Goal: Check status: Check status

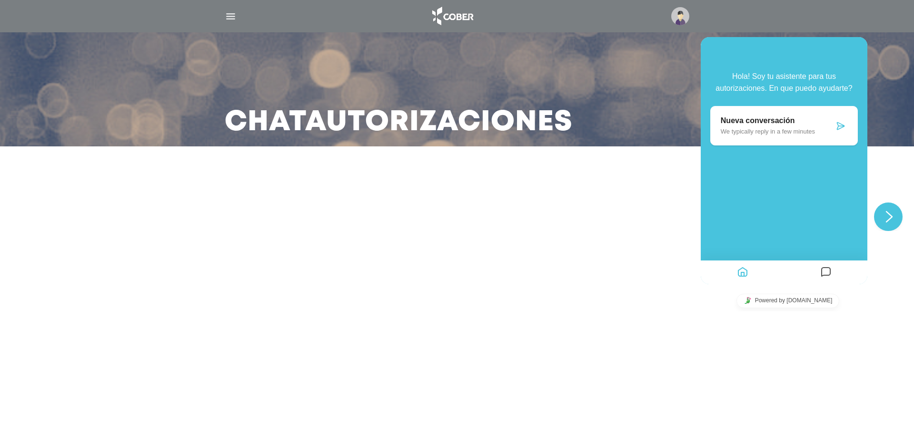
click at [891, 217] on icon "Widget de Chat" at bounding box center [889, 216] width 7 height 11
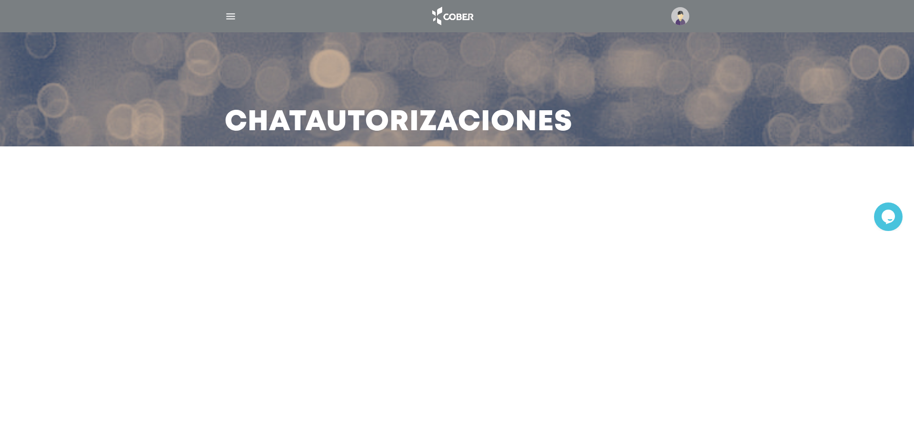
click at [891, 217] on icon "Widget de Chat" at bounding box center [887, 216] width 13 height 14
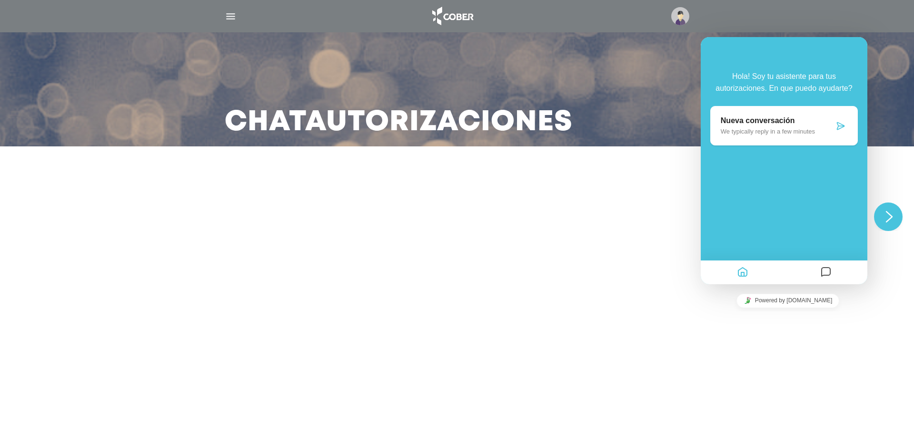
click at [230, 19] on img "button" at bounding box center [231, 16] width 12 height 12
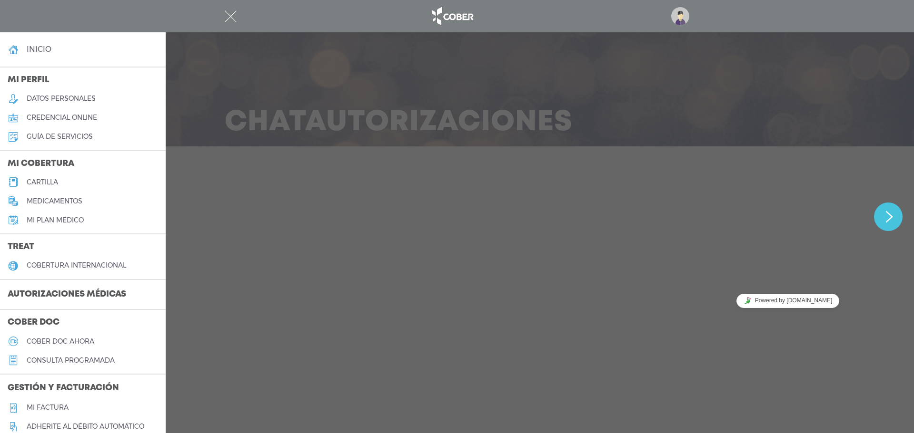
click at [86, 48] on link "inicio" at bounding box center [83, 49] width 166 height 19
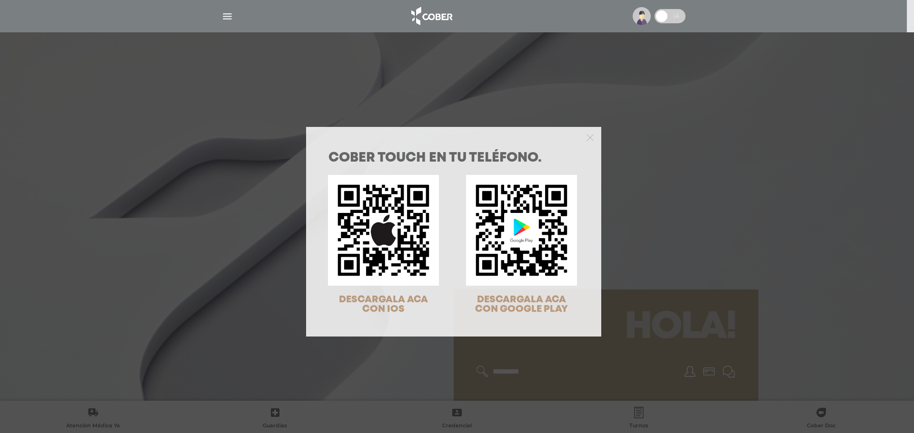
click at [645, 197] on div "COBER TOUCH en tu teléfono. DESCARGALA ACA CON IOS DESCARGALA ACA CON GOOGLE PL…" at bounding box center [457, 216] width 914 height 433
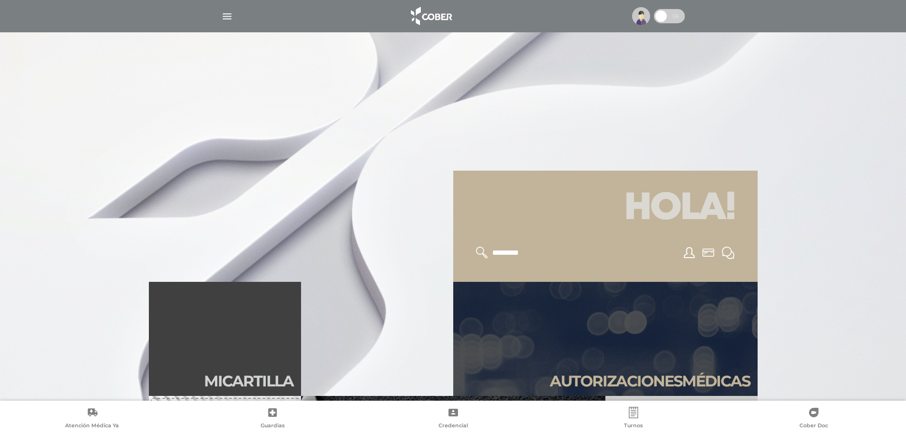
scroll to position [190, 0]
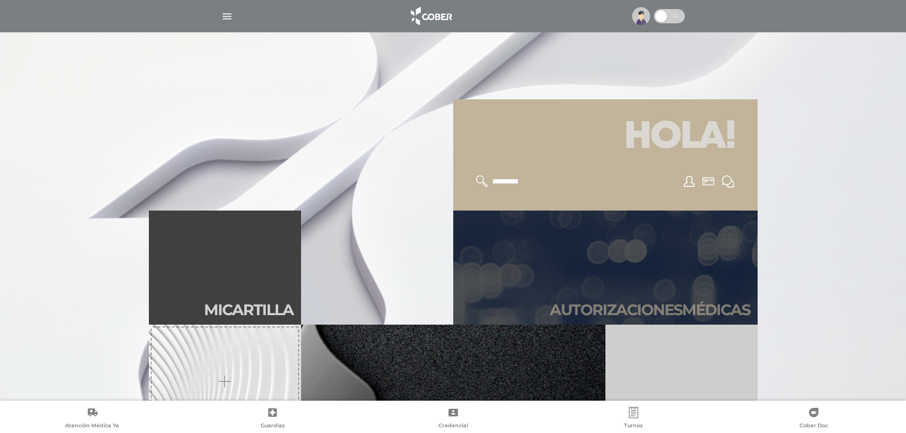
click at [650, 270] on link "Autori zaciones médicas" at bounding box center [605, 268] width 305 height 114
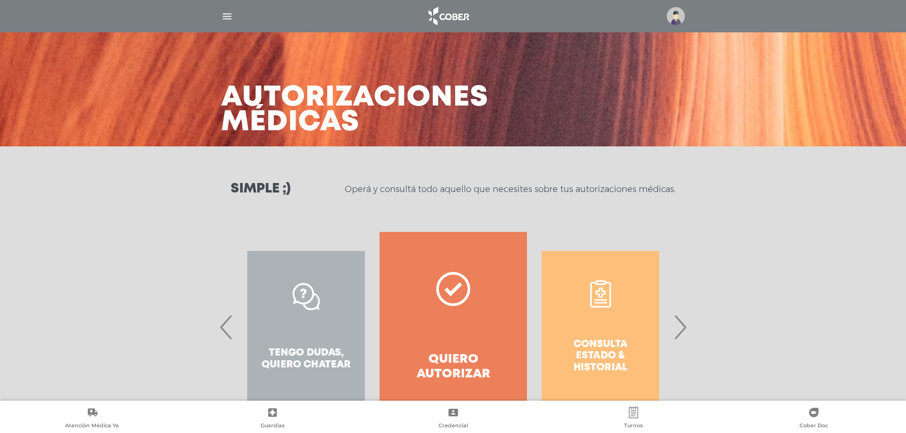
click at [678, 322] on span "›" at bounding box center [680, 327] width 19 height 51
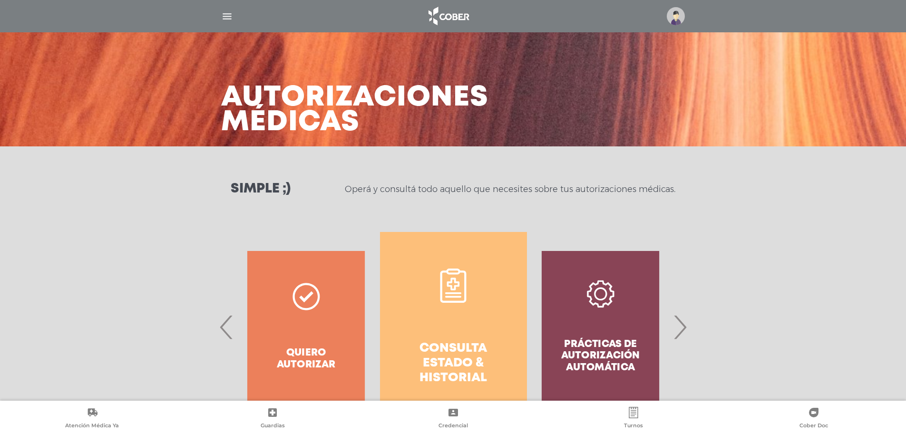
click at [512, 312] on link "Consulta estado & historial" at bounding box center [453, 327] width 147 height 190
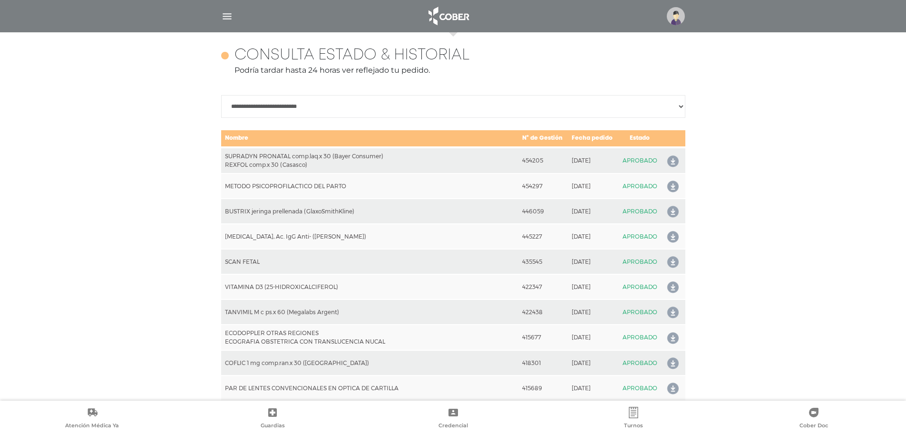
scroll to position [423, 0]
